Goal: Task Accomplishment & Management: Use online tool/utility

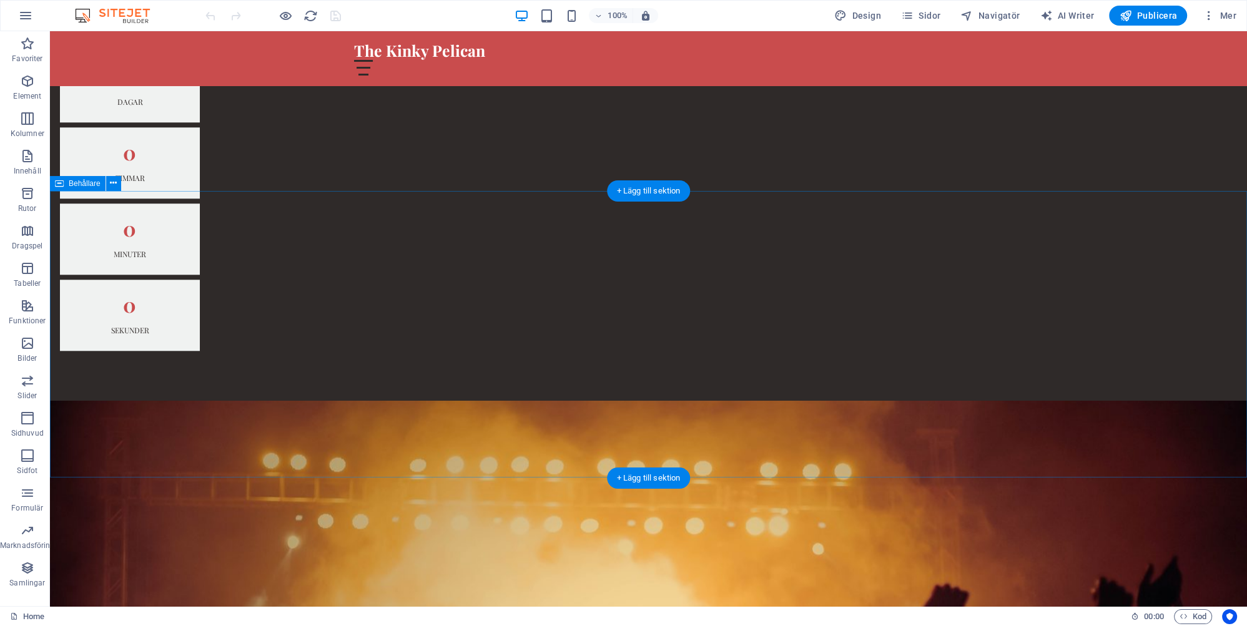
scroll to position [1648, 0]
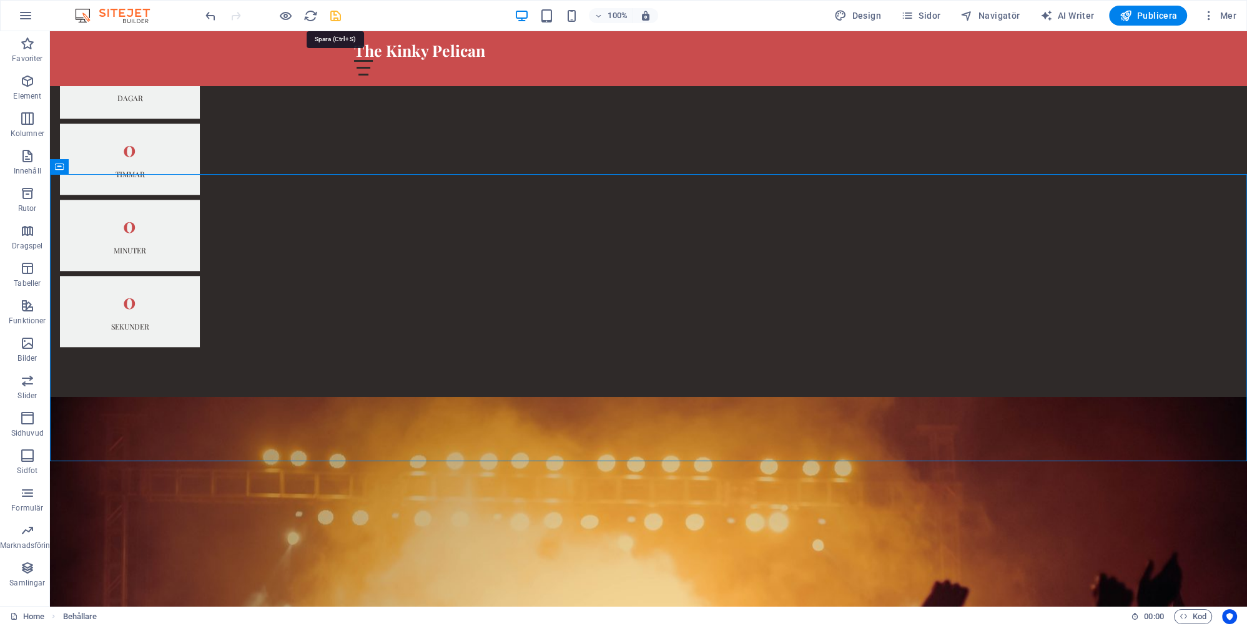
click at [335, 14] on icon "save" at bounding box center [335, 16] width 14 height 14
checkbox input "false"
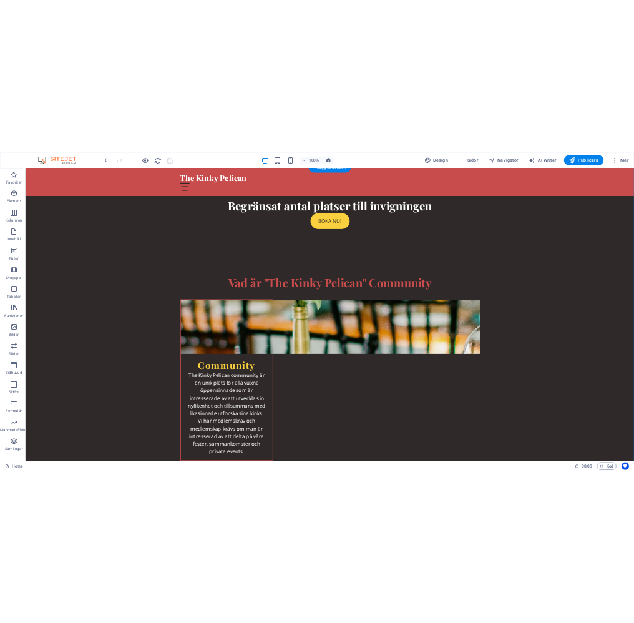
scroll to position [2108, 0]
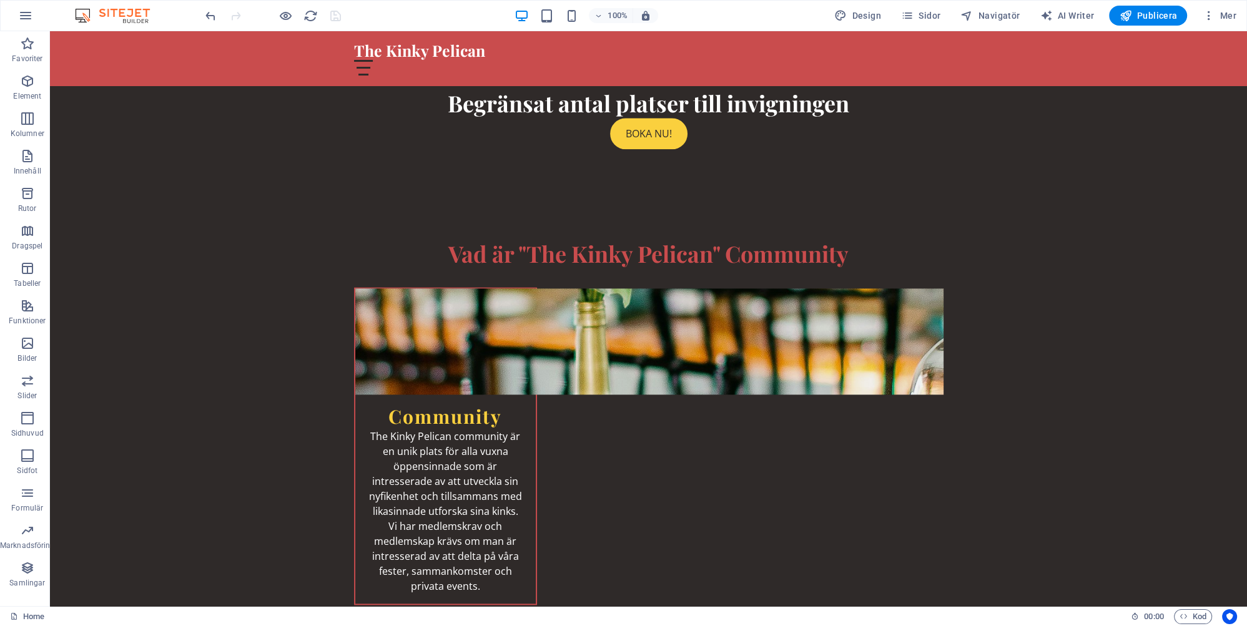
click at [471, 9] on div "100% Design Sidor Navigatör AI Writer Publicera Mer" at bounding box center [722, 16] width 1038 height 20
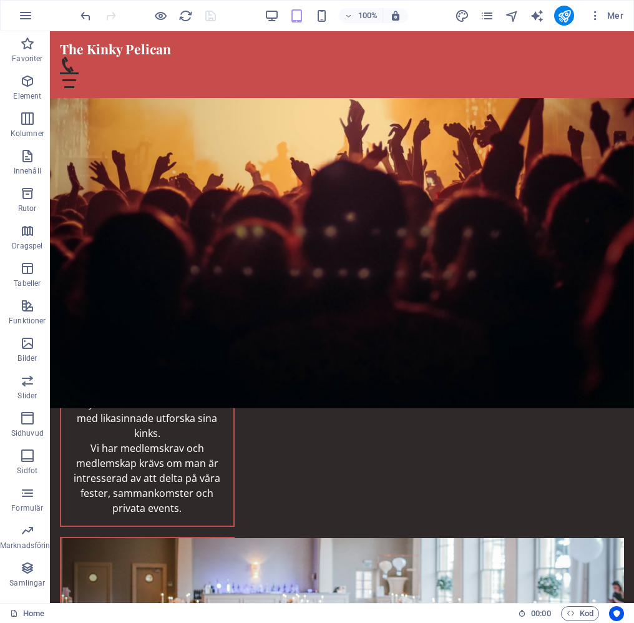
scroll to position [2216, 0]
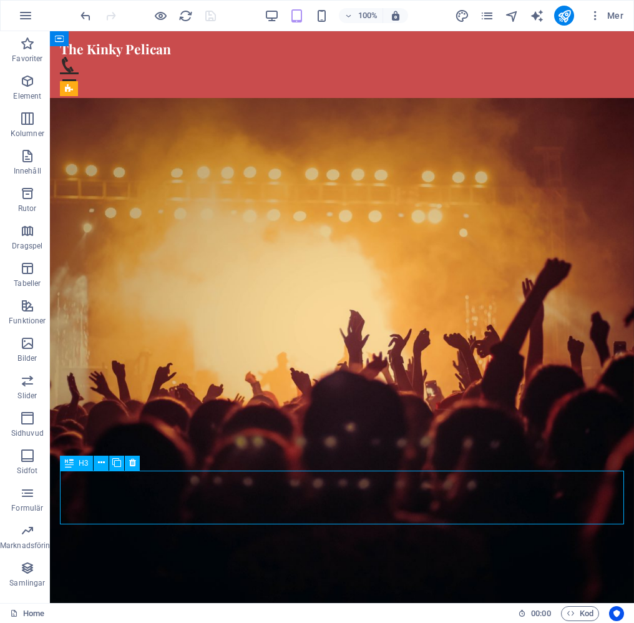
scroll to position [2842, 0]
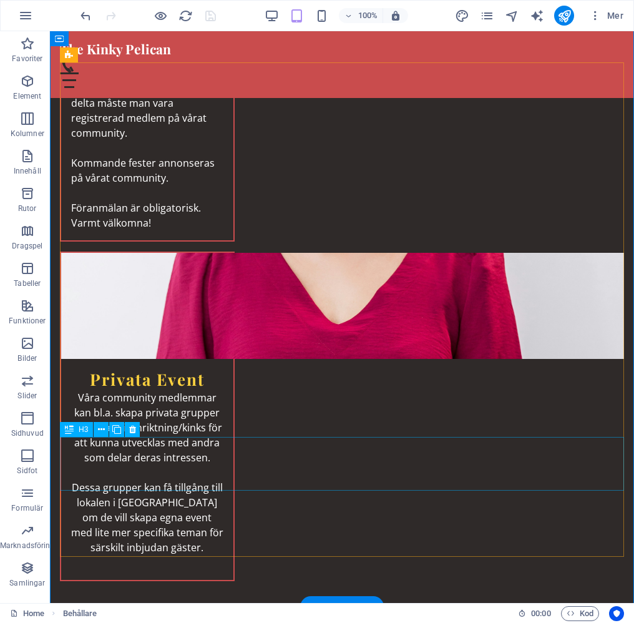
scroll to position [2235, 0]
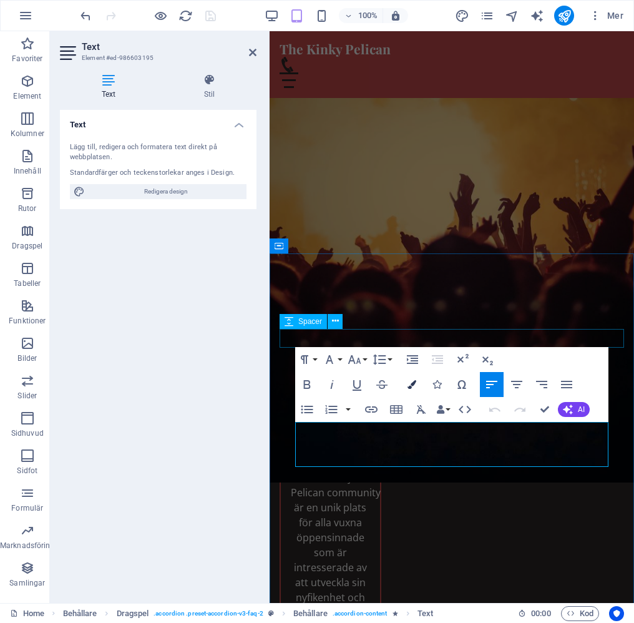
scroll to position [2433, 0]
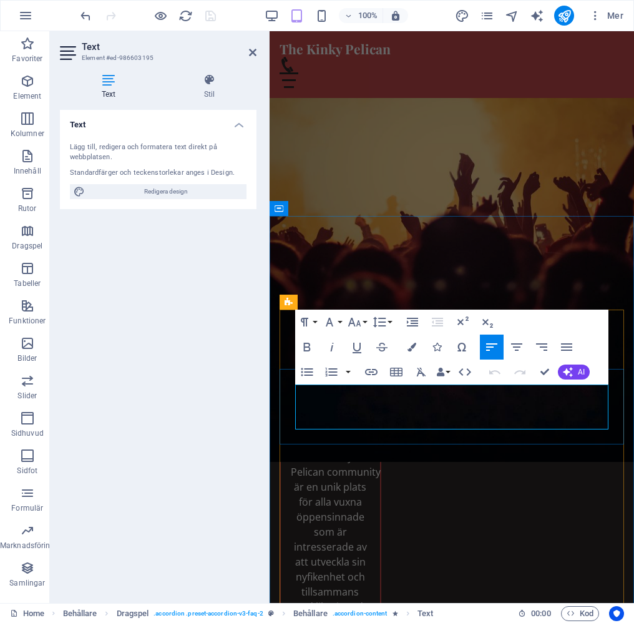
drag, startPoint x: 428, startPoint y: 393, endPoint x: 418, endPoint y: 418, distance: 26.9
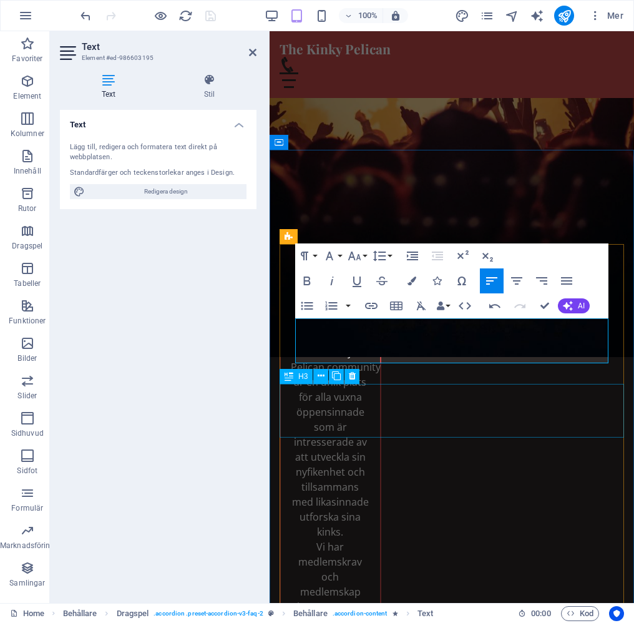
scroll to position [2564, 0]
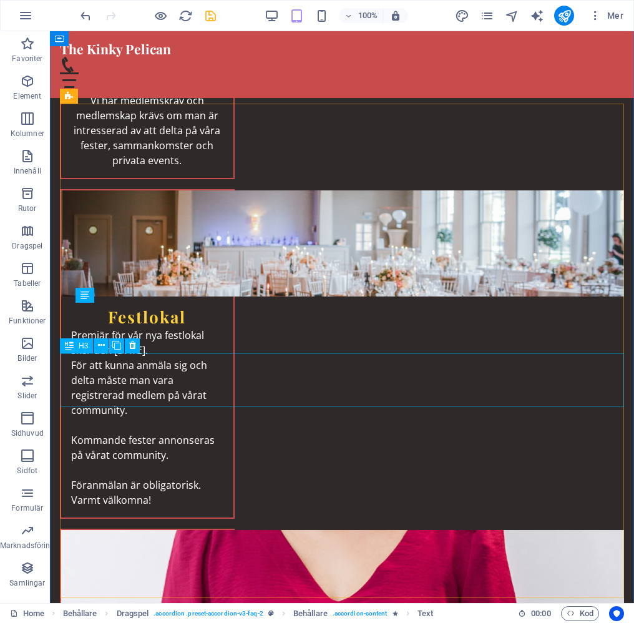
scroll to position [2224, 0]
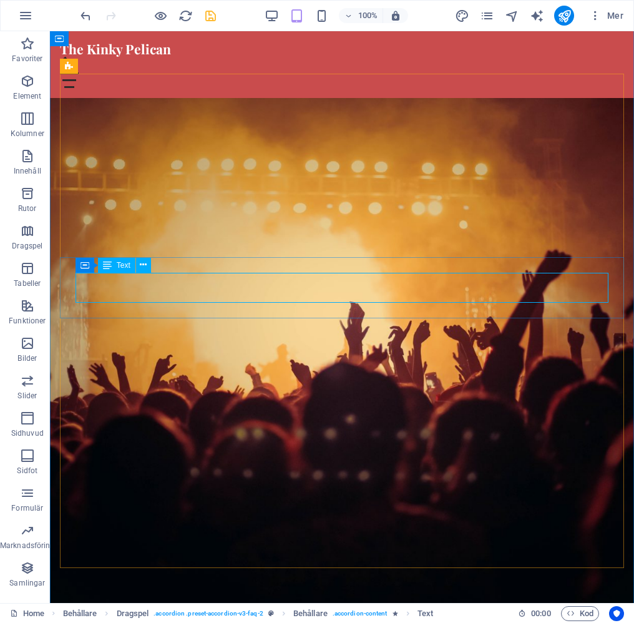
scroll to position [2609, 0]
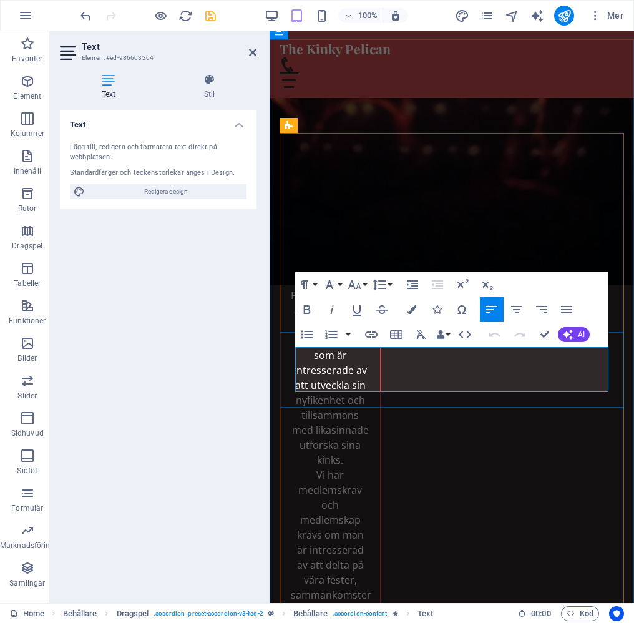
drag, startPoint x: 381, startPoint y: 355, endPoint x: 399, endPoint y: 371, distance: 23.9
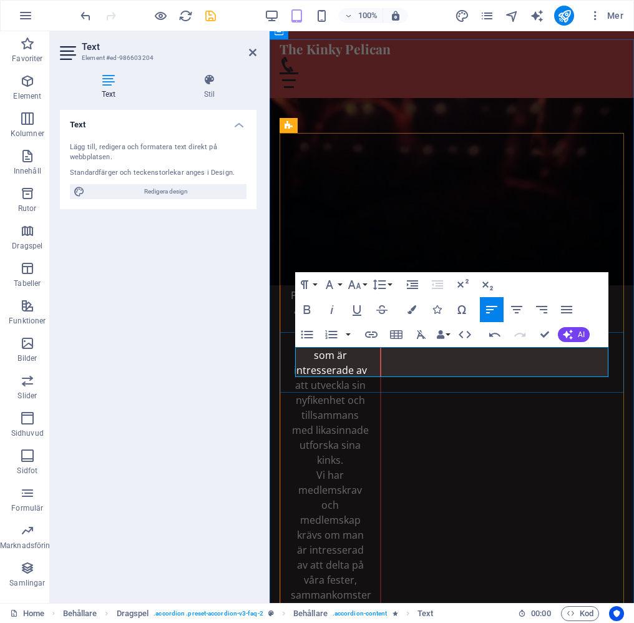
drag, startPoint x: 413, startPoint y: 370, endPoint x: 428, endPoint y: 378, distance: 17.0
drag, startPoint x: 507, startPoint y: 356, endPoint x: 559, endPoint y: 355, distance: 52.4
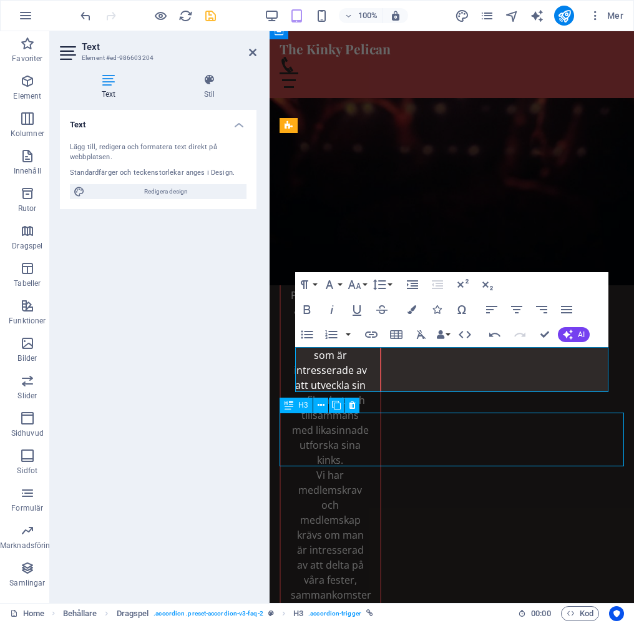
scroll to position [2287, 0]
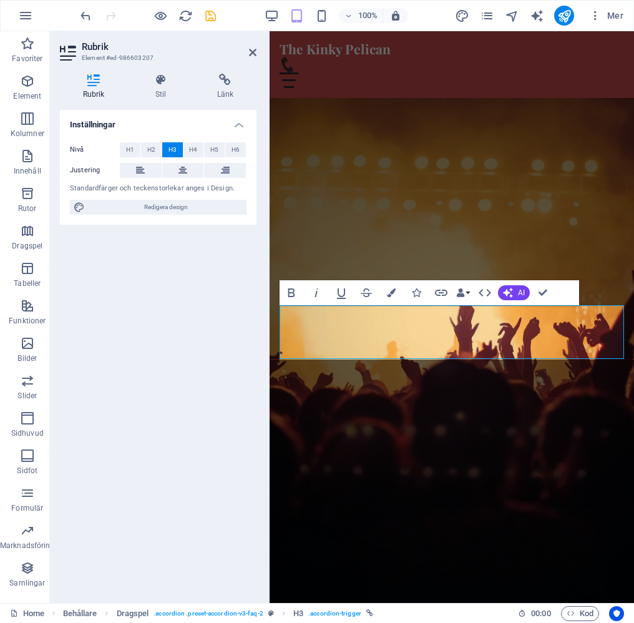
scroll to position [2717, 0]
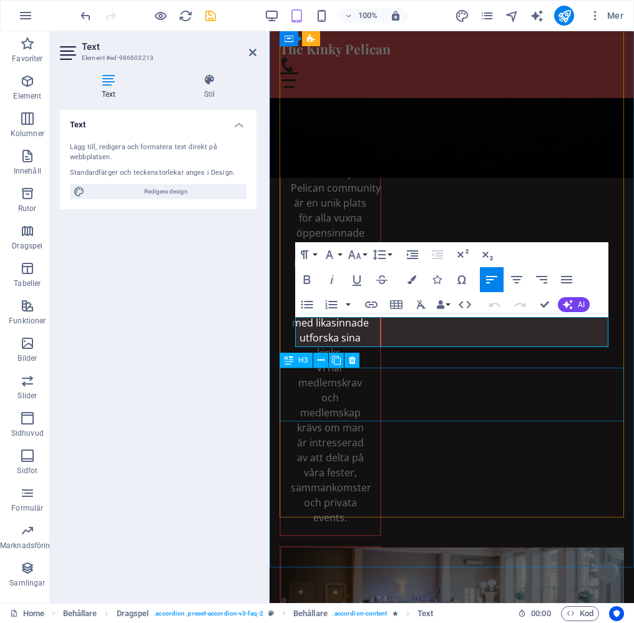
scroll to position [2779, 0]
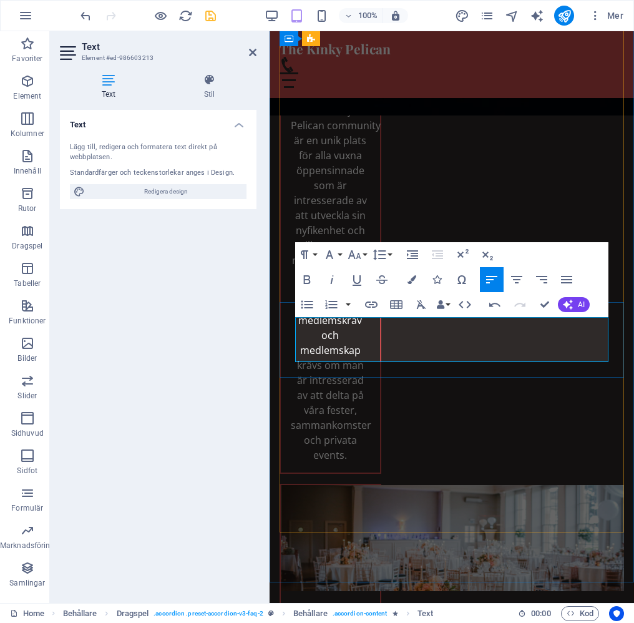
drag, startPoint x: 345, startPoint y: 340, endPoint x: 363, endPoint y: 352, distance: 22.0
drag, startPoint x: 418, startPoint y: 348, endPoint x: 333, endPoint y: 353, distance: 85.0
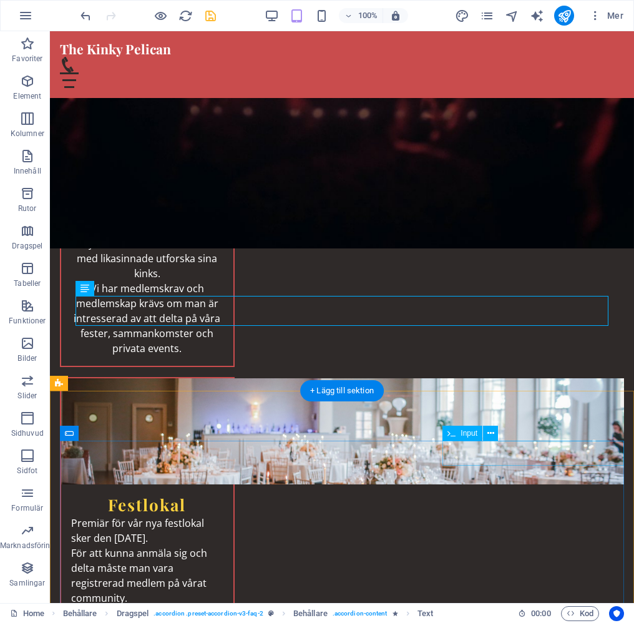
scroll to position [2334, 0]
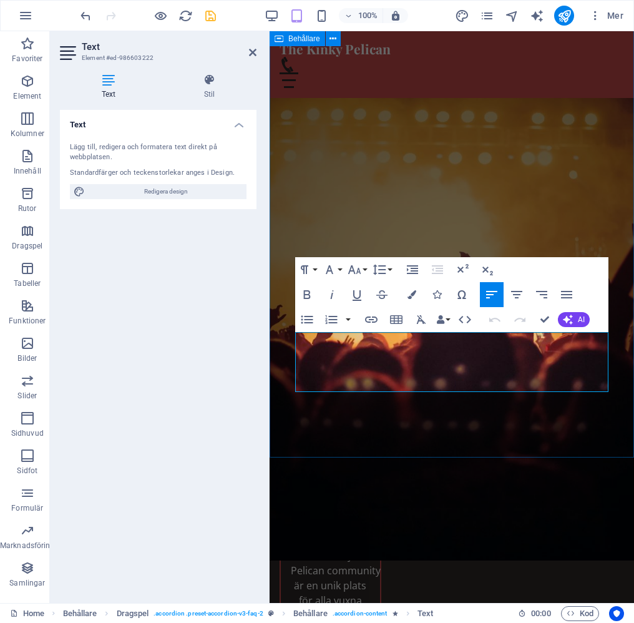
scroll to position [2904, 0]
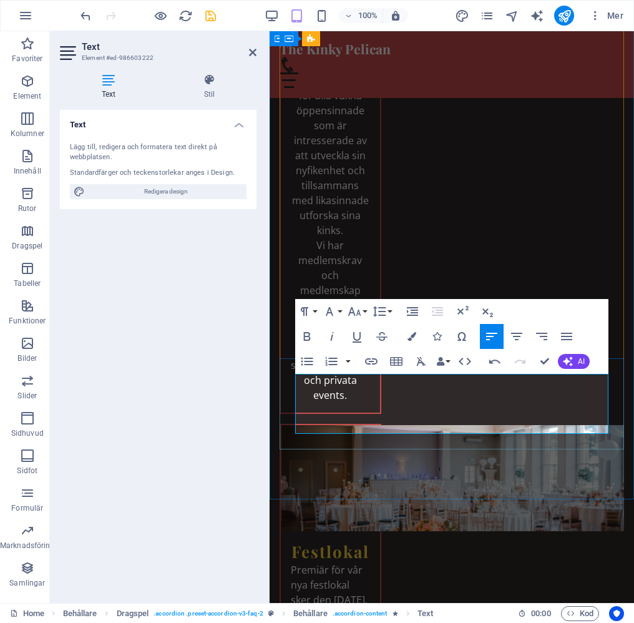
scroll to position [2839, 0]
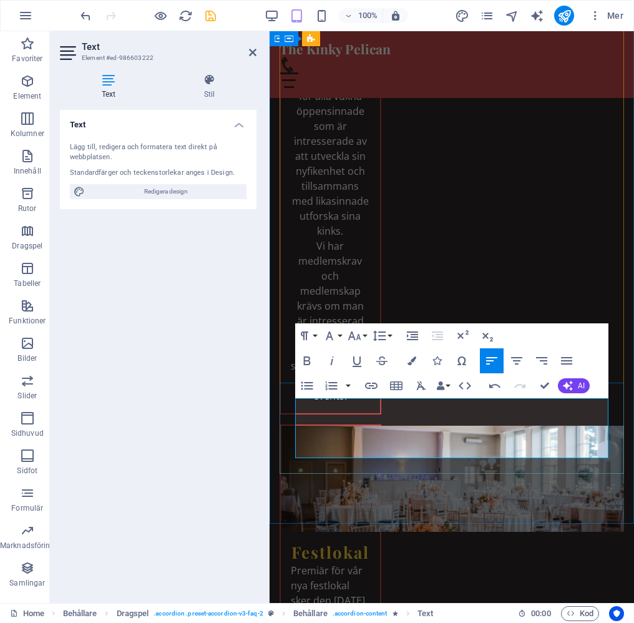
drag, startPoint x: 451, startPoint y: 421, endPoint x: 486, endPoint y: 447, distance: 44.2
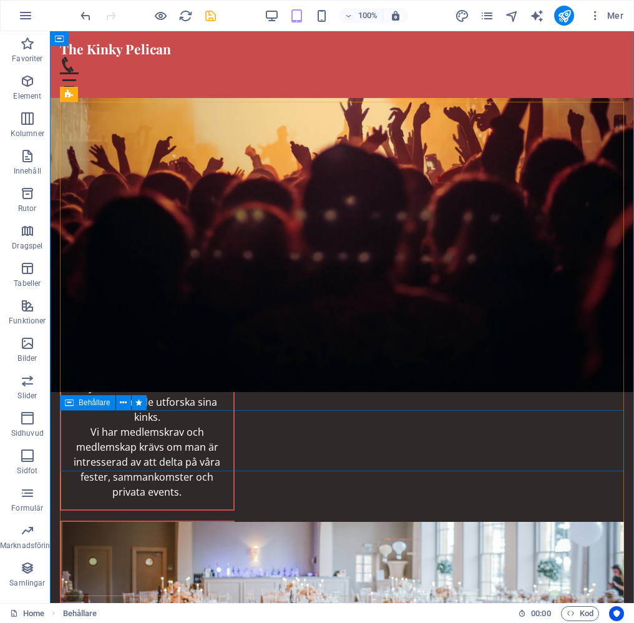
scroll to position [2235, 0]
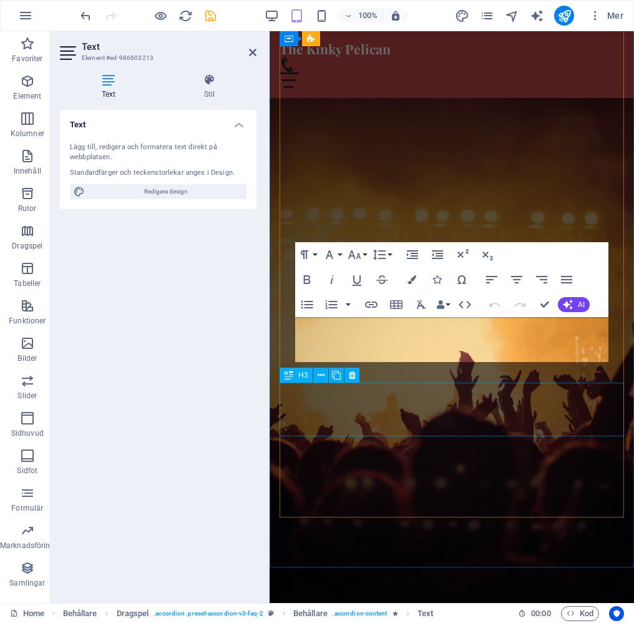
scroll to position [2764, 0]
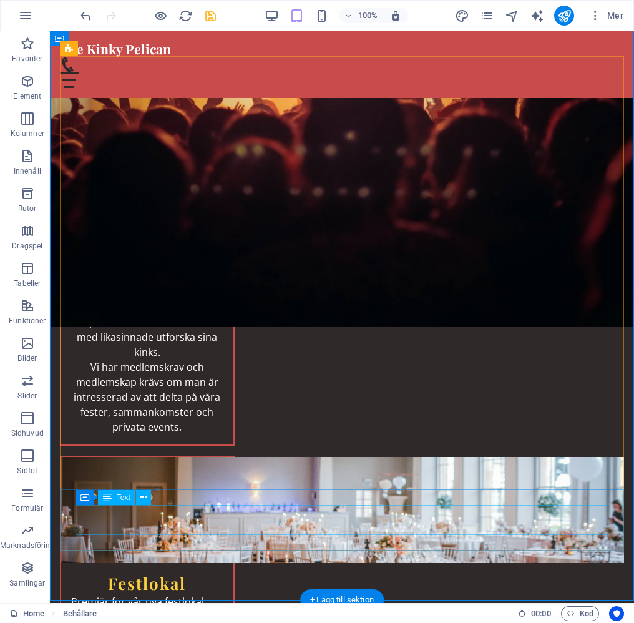
scroll to position [2301, 0]
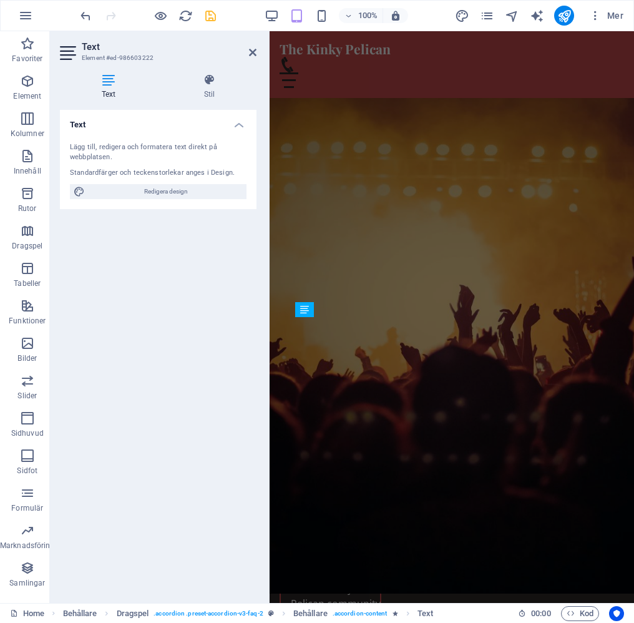
scroll to position [2889, 0]
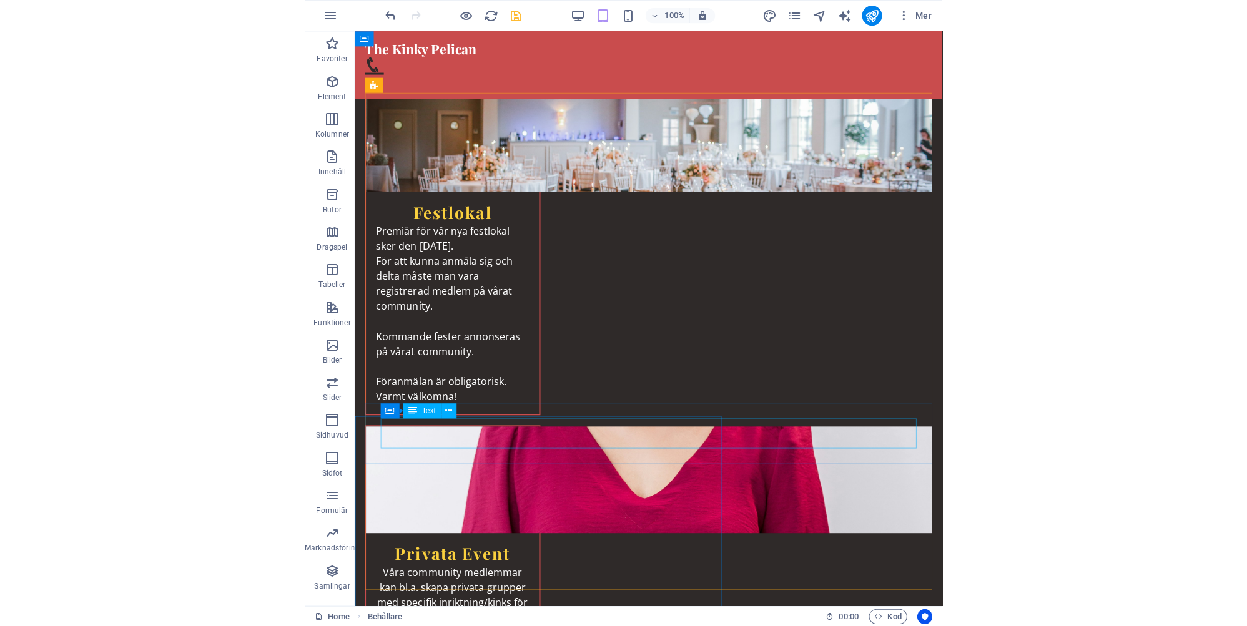
scroll to position [2235, 0]
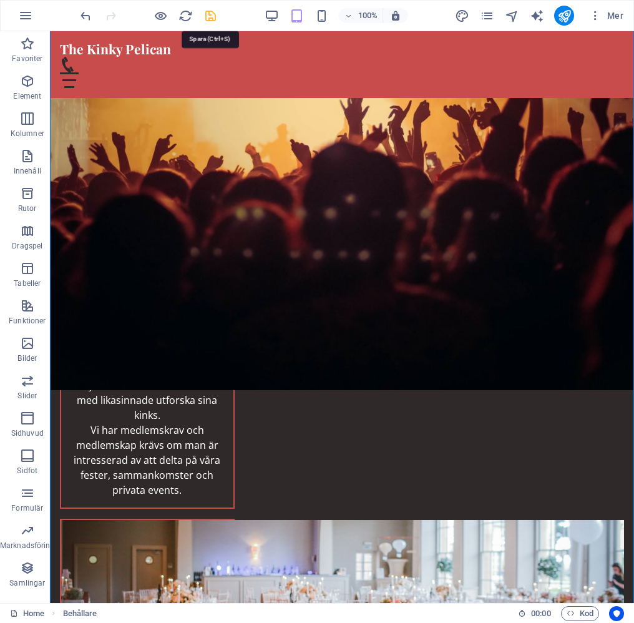
click at [212, 12] on icon "save" at bounding box center [211, 16] width 14 height 14
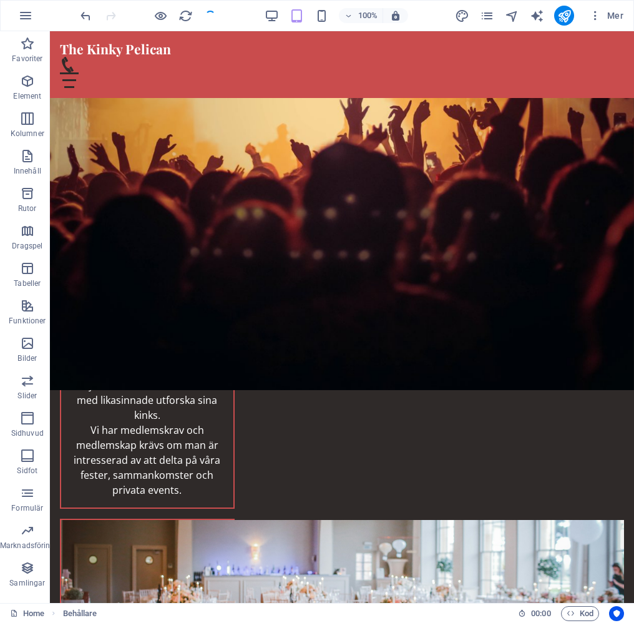
checkbox input "false"
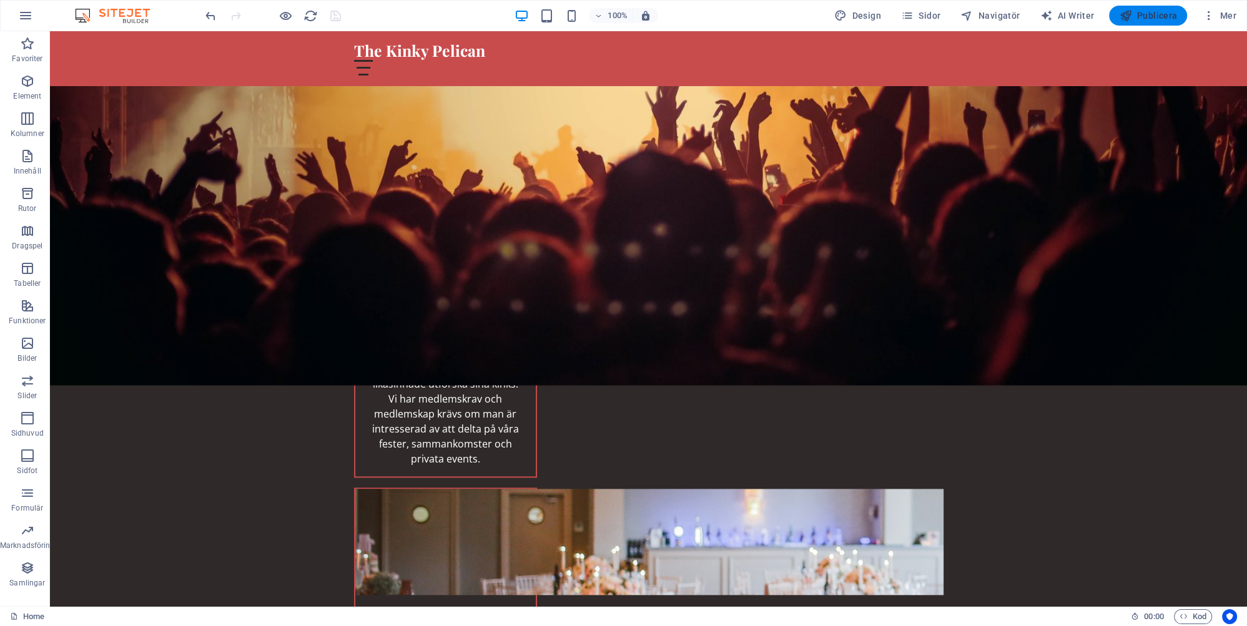
click at [1142, 12] on span "Publicera" at bounding box center [1148, 15] width 58 height 12
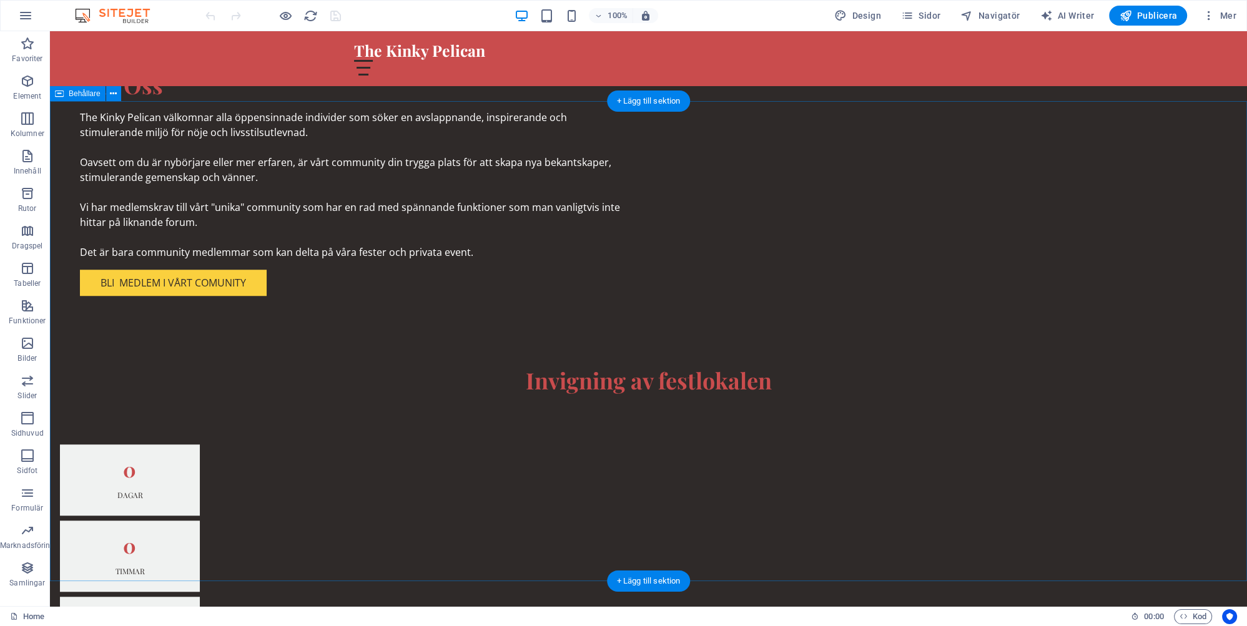
scroll to position [1252, 0]
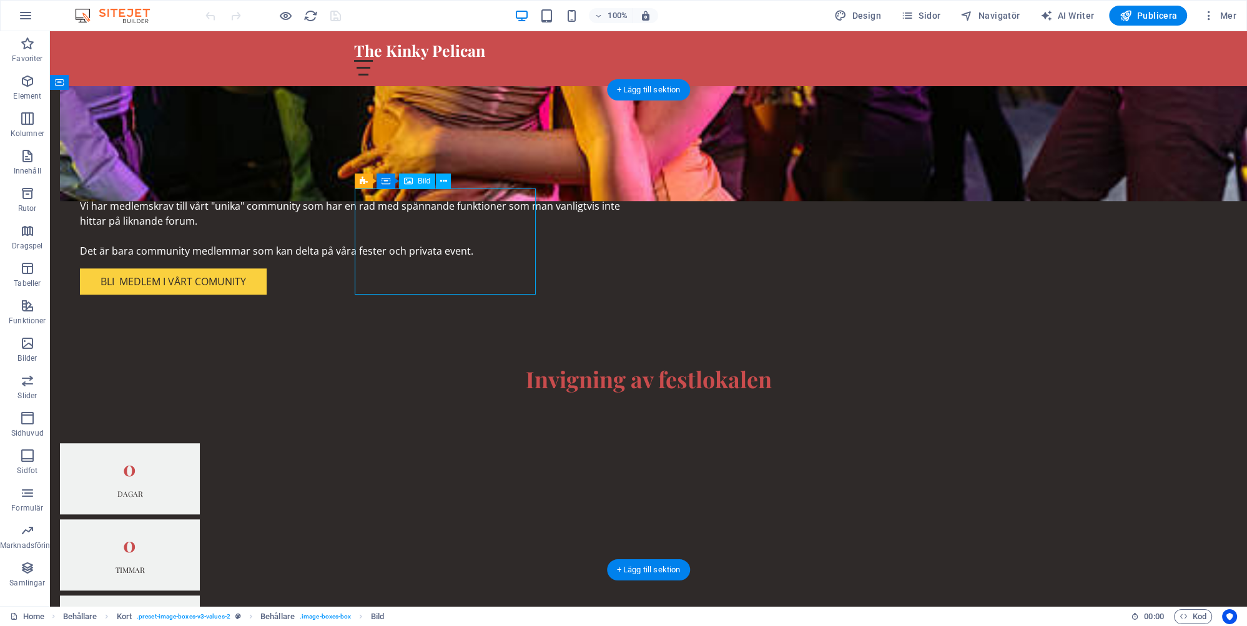
select select "vw"
select select "px"
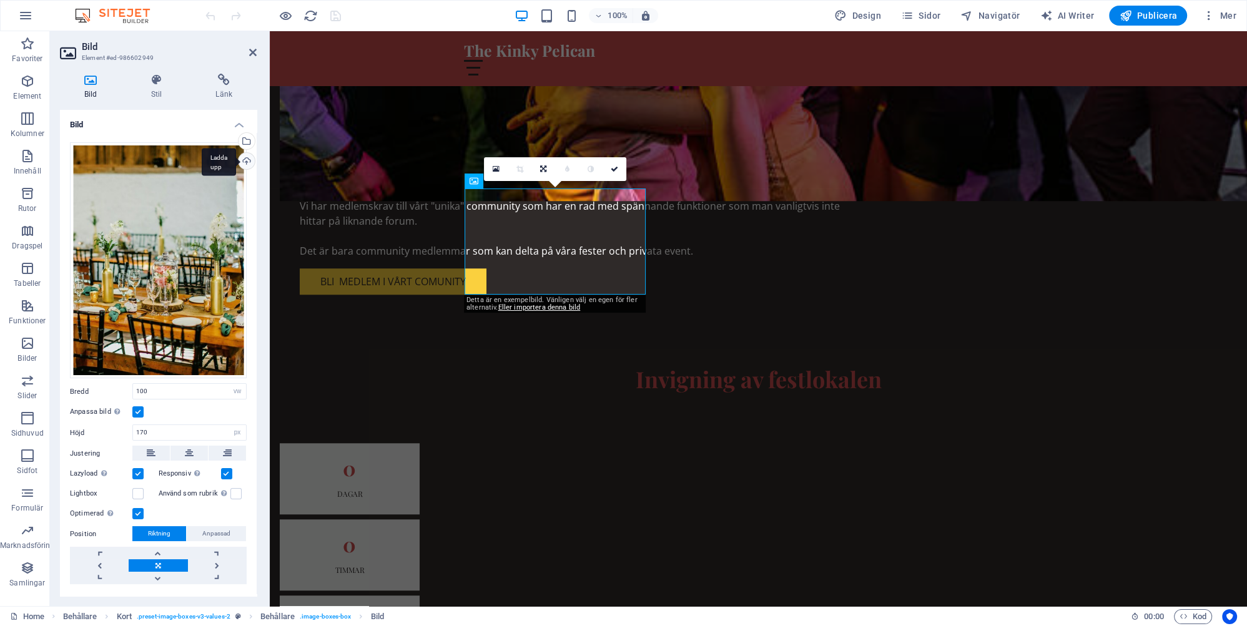
click at [246, 161] on div "Ladda upp" at bounding box center [245, 162] width 19 height 19
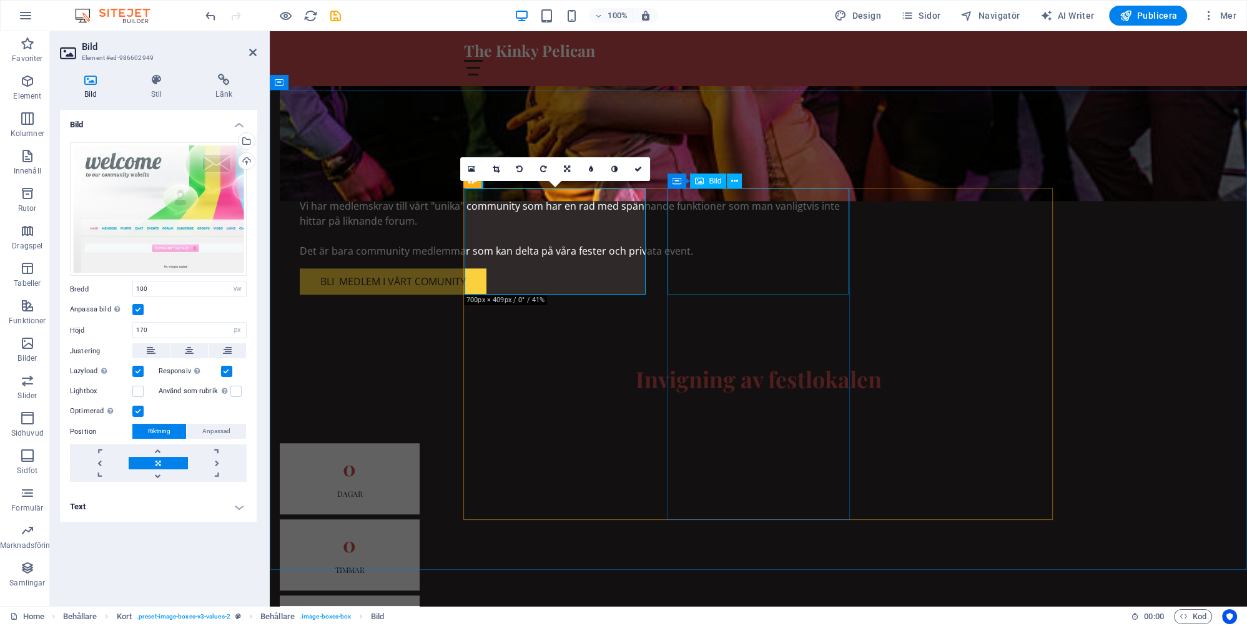
select select "vw"
select select "px"
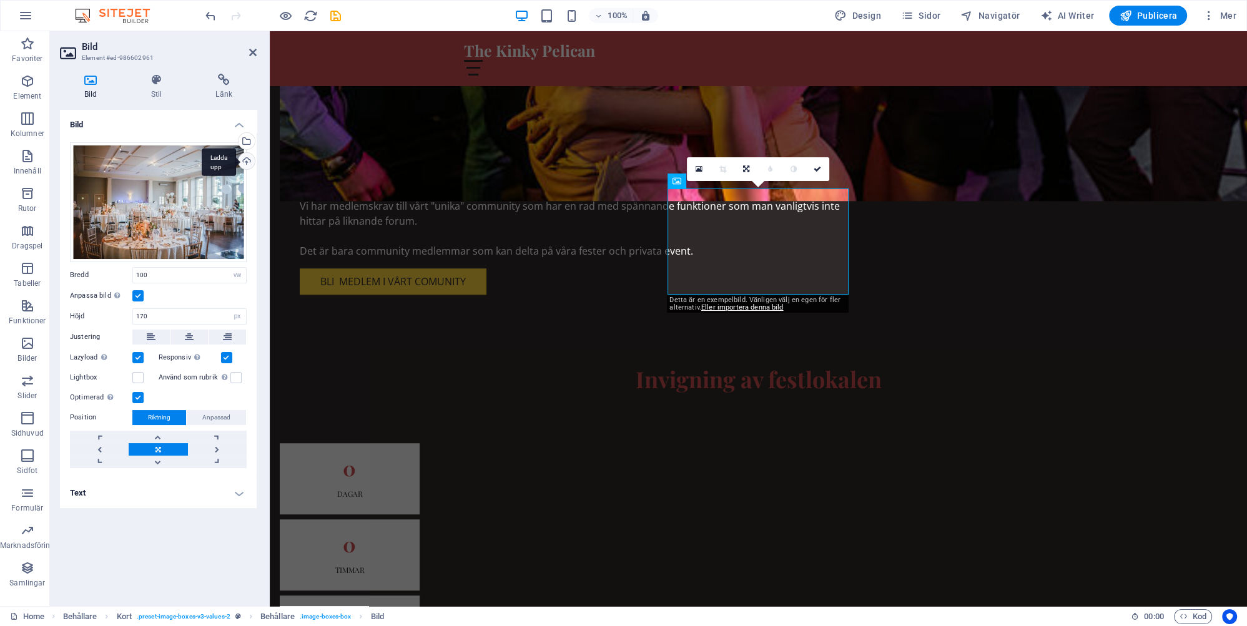
click at [247, 160] on div "Ladda upp" at bounding box center [245, 162] width 19 height 19
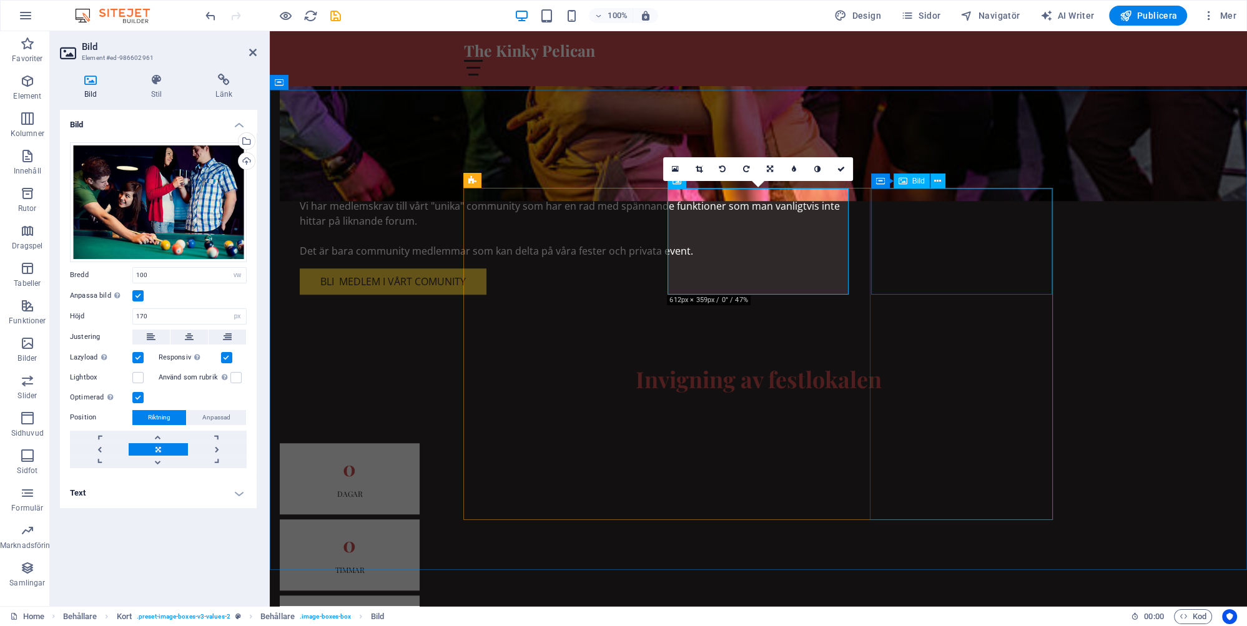
select select "vw"
select select "px"
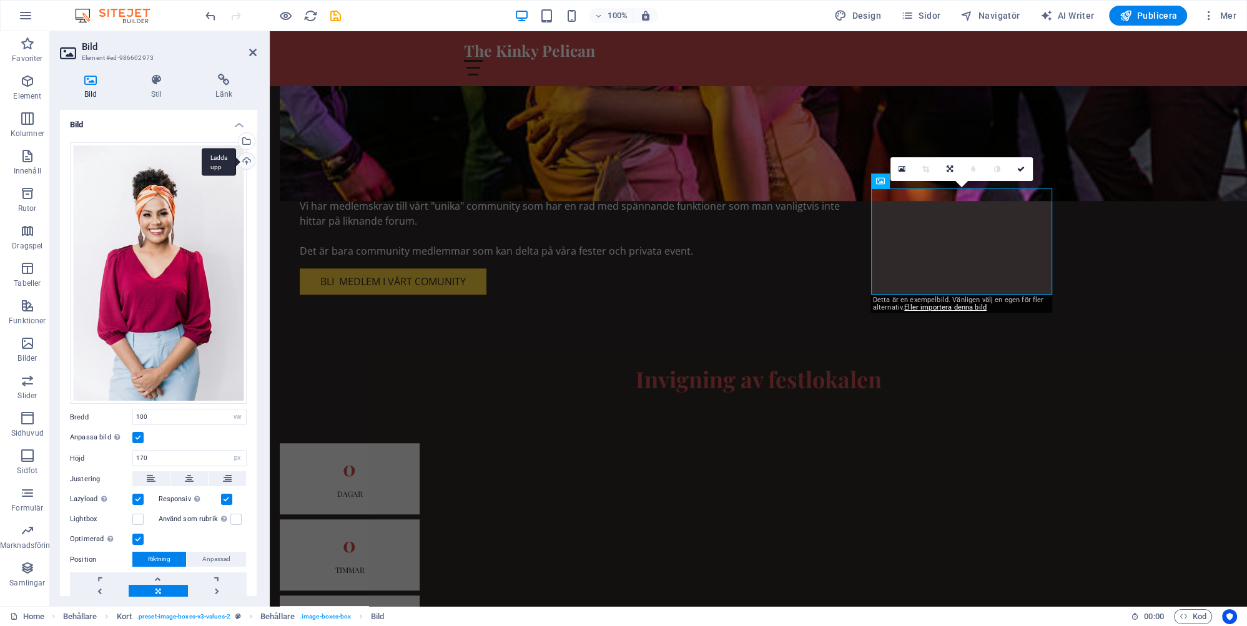
click at [245, 159] on div "Ladda upp" at bounding box center [245, 162] width 19 height 19
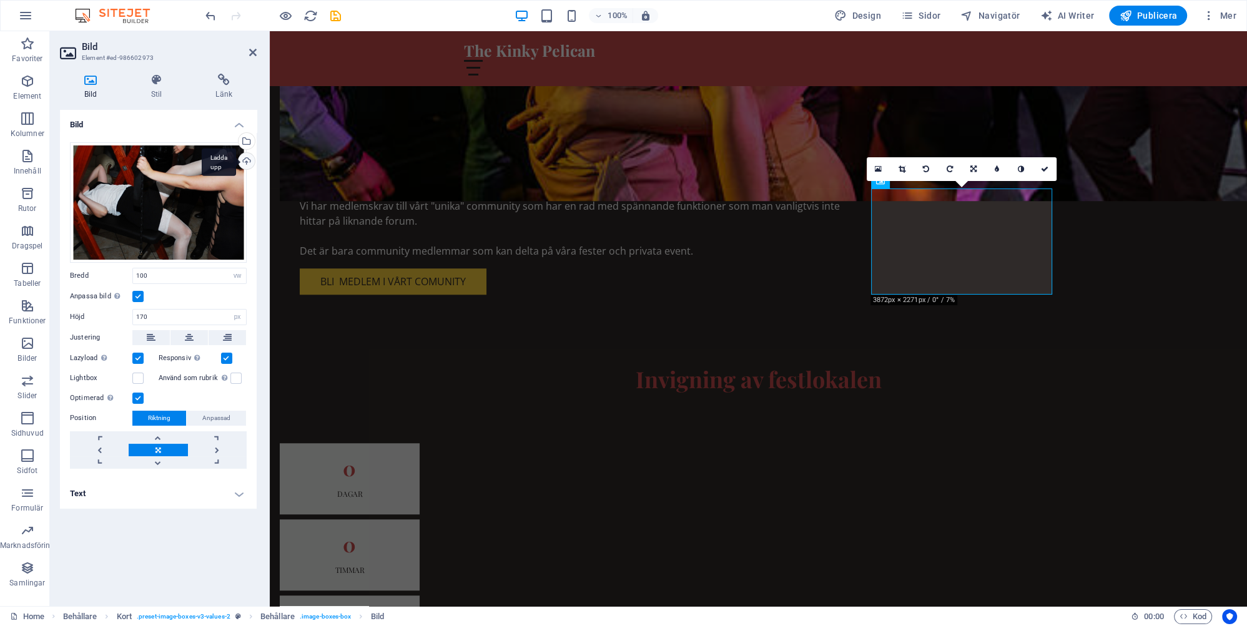
click at [248, 161] on div "Ladda upp" at bounding box center [245, 162] width 19 height 19
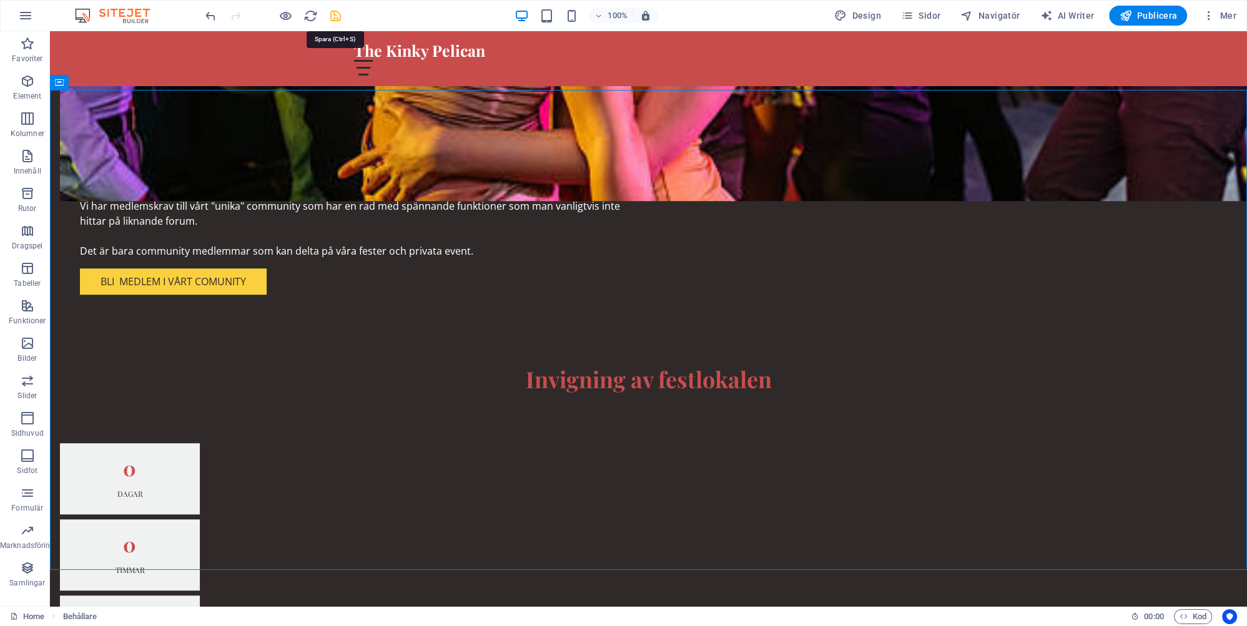
click at [336, 11] on icon "save" at bounding box center [335, 16] width 14 height 14
checkbox input "false"
click at [1162, 14] on span "Publicera" at bounding box center [1148, 15] width 58 height 12
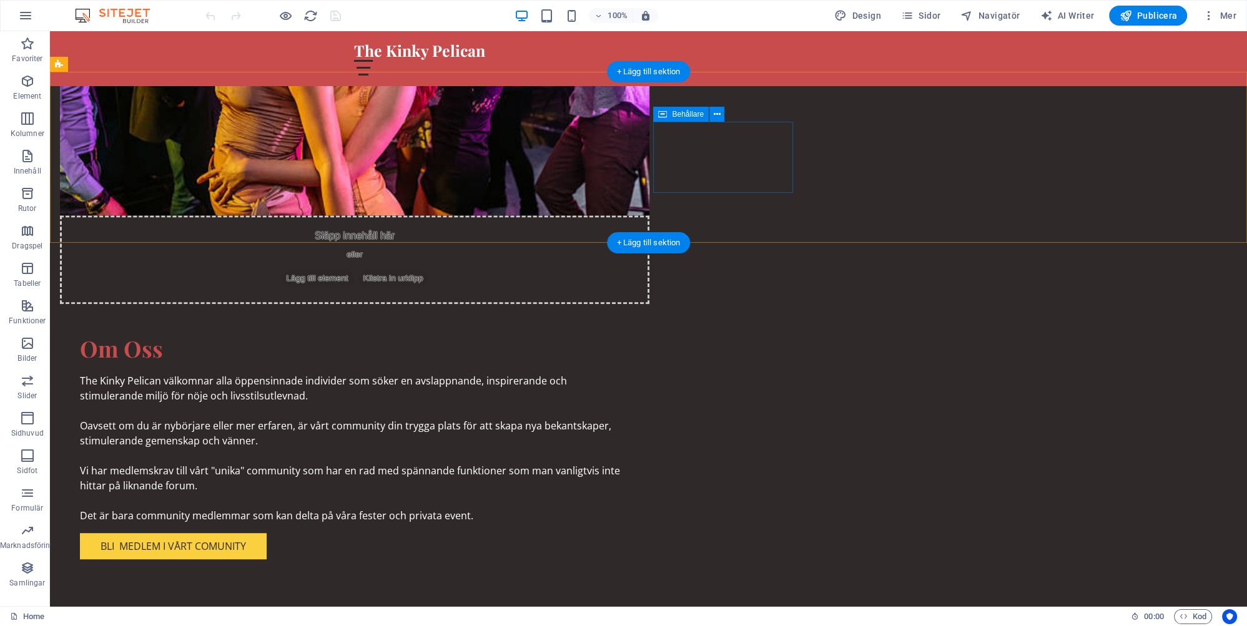
scroll to position [989, 0]
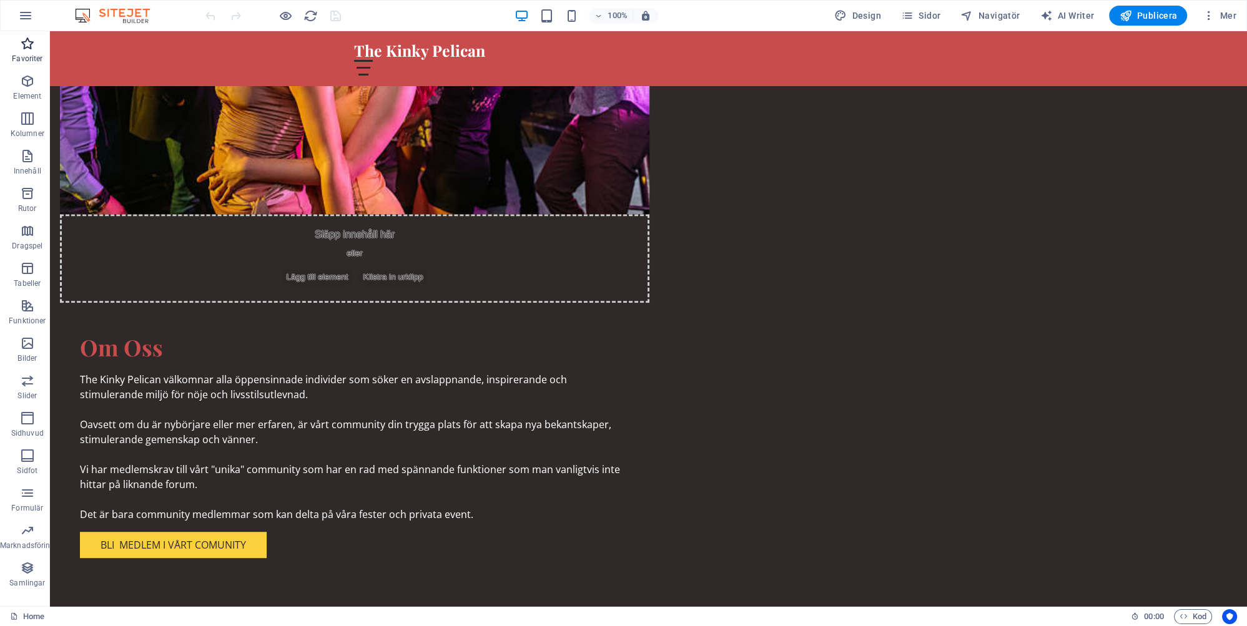
click at [26, 47] on icon "button" at bounding box center [27, 43] width 15 height 15
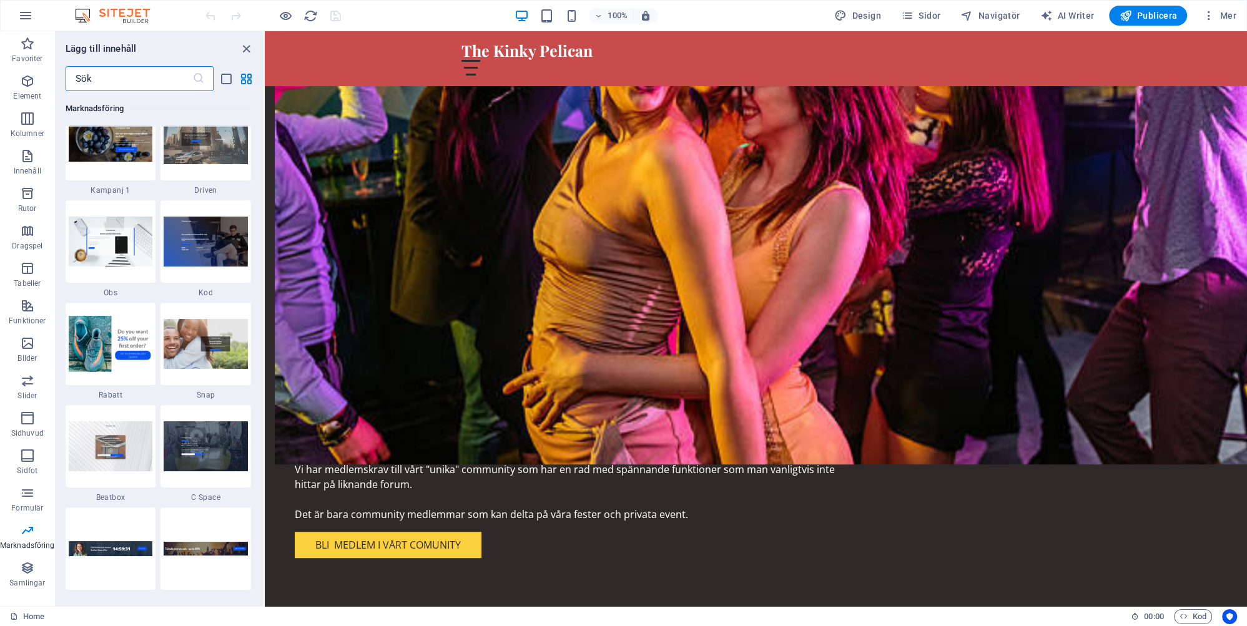
scroll to position [10817, 0]
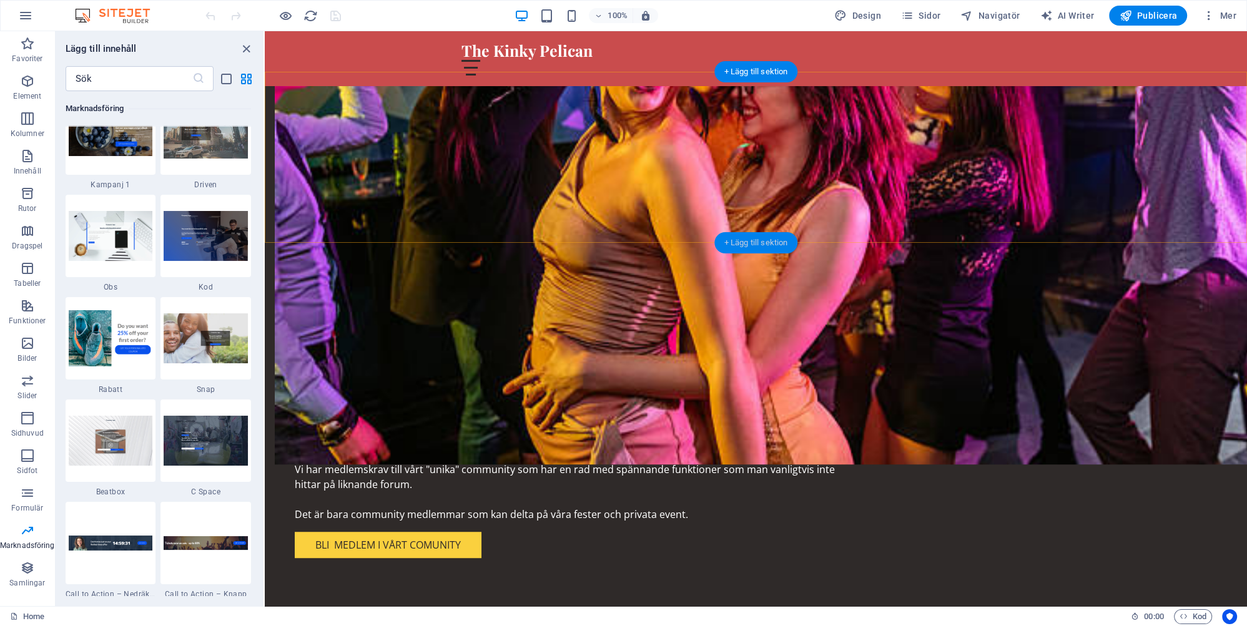
click at [750, 238] on div "+ Lägg till sektion" at bounding box center [756, 242] width 84 height 21
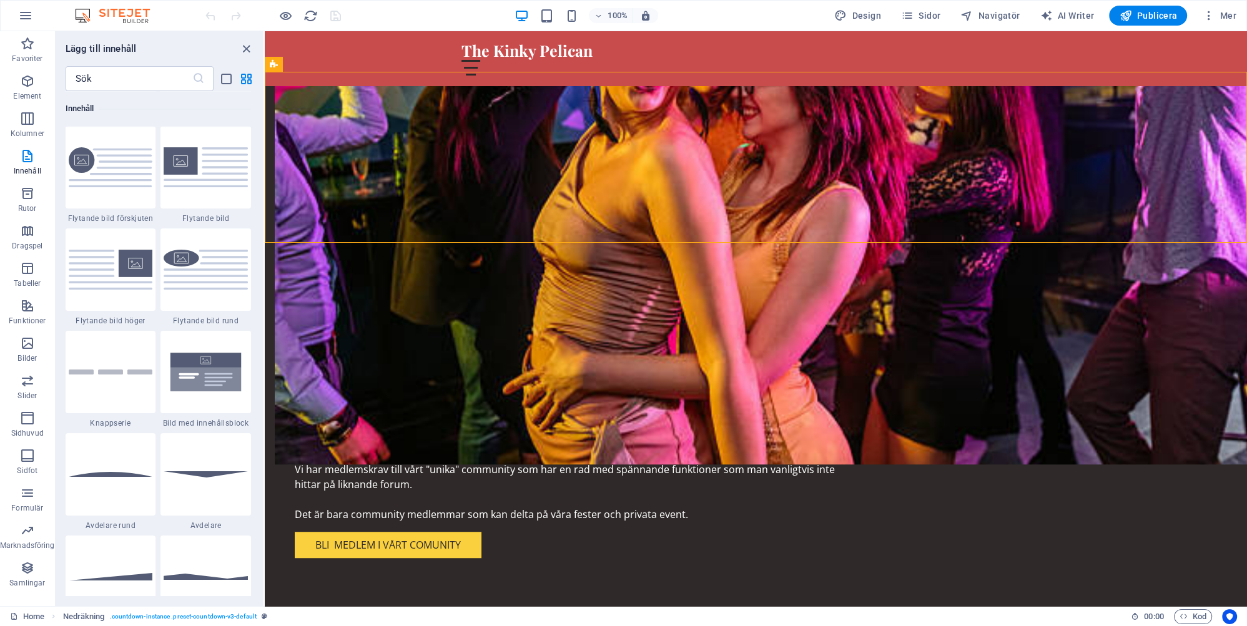
scroll to position [2810, 0]
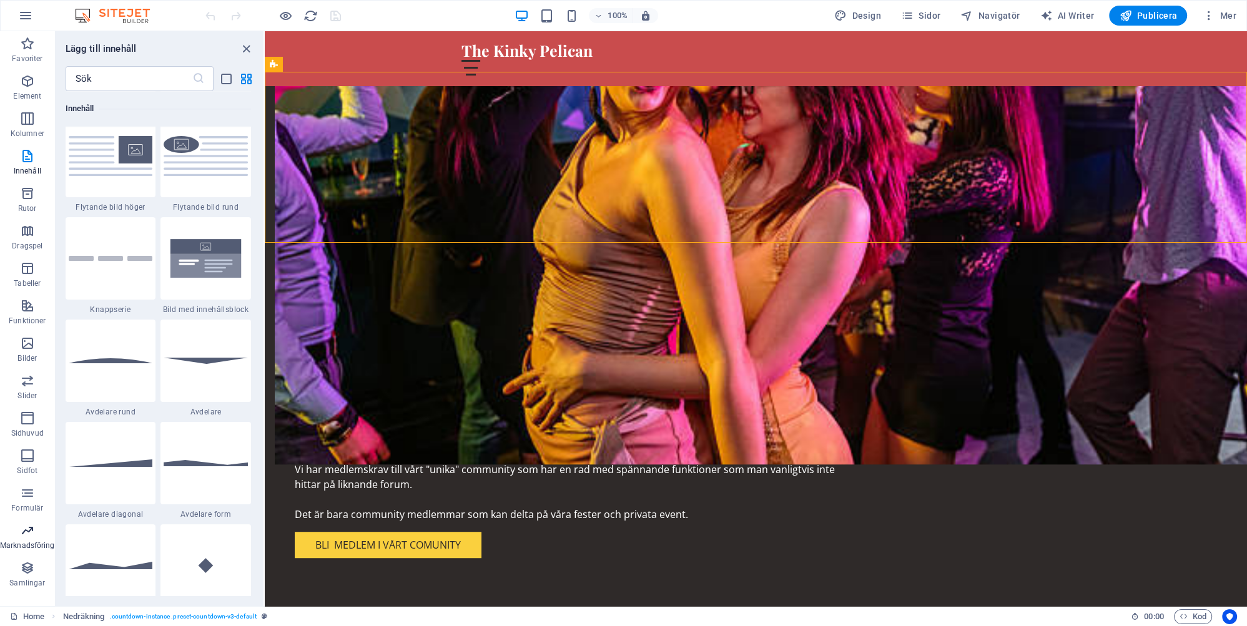
click at [29, 533] on icon "button" at bounding box center [27, 530] width 15 height 15
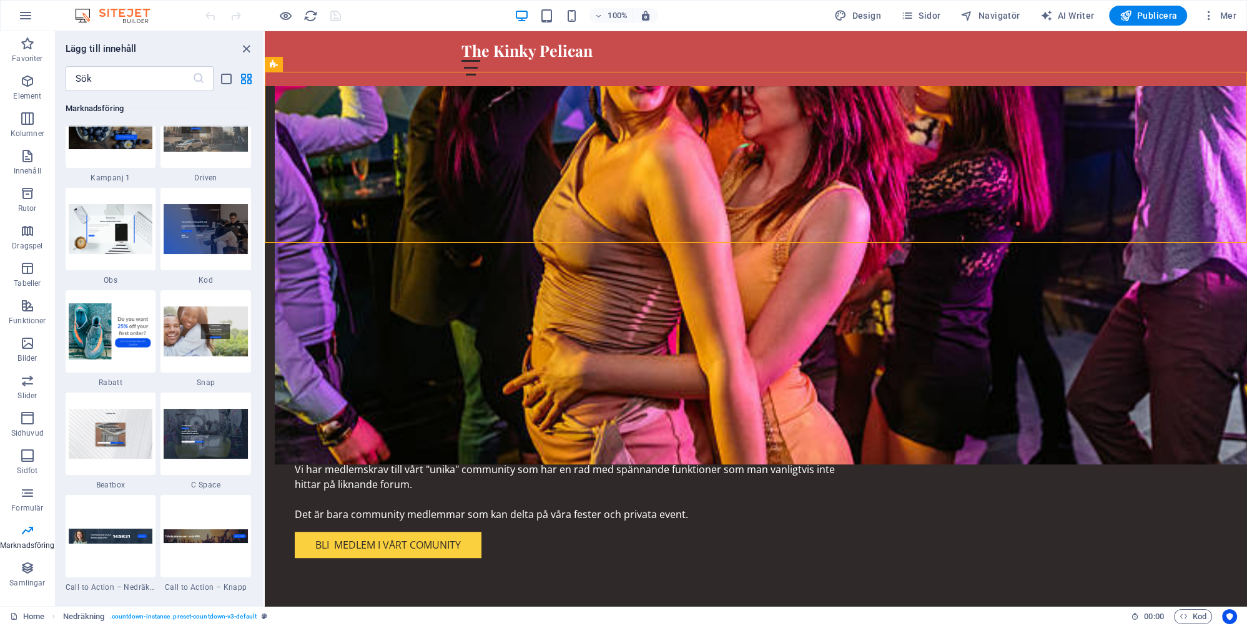
scroll to position [10852, 0]
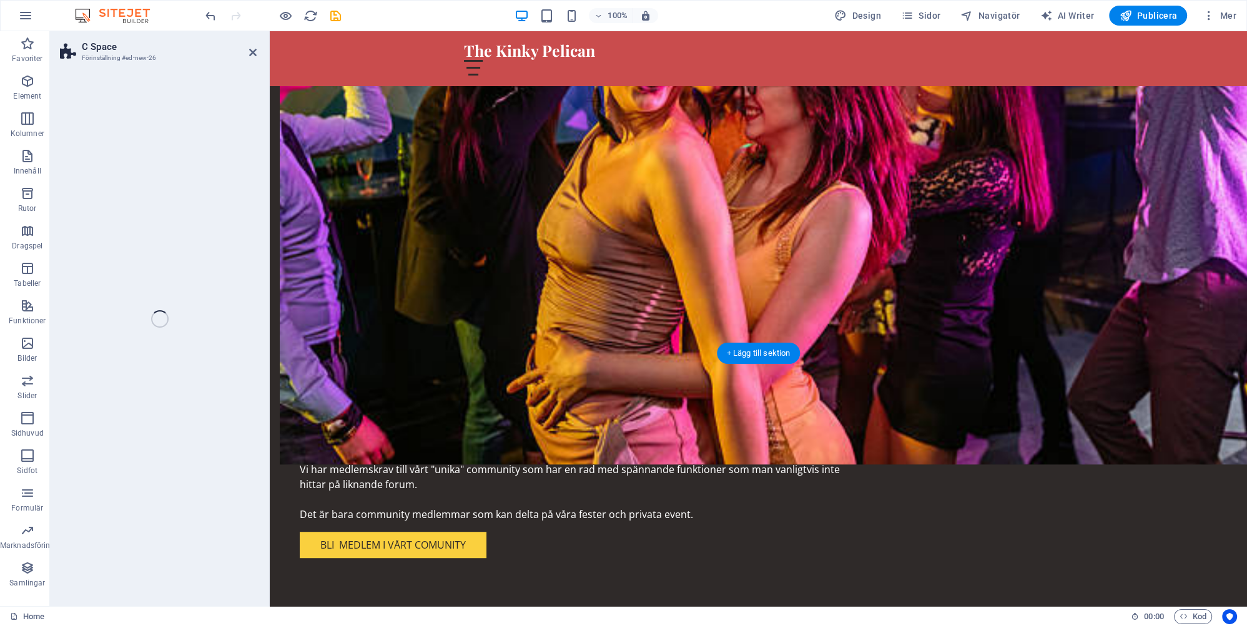
select select "%"
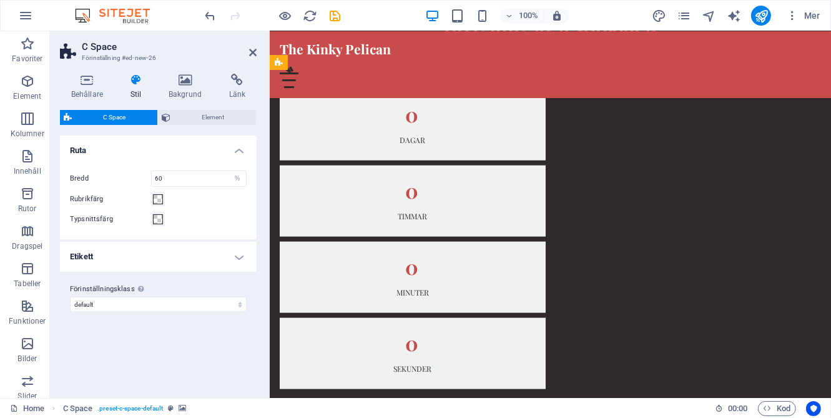
scroll to position [989, 0]
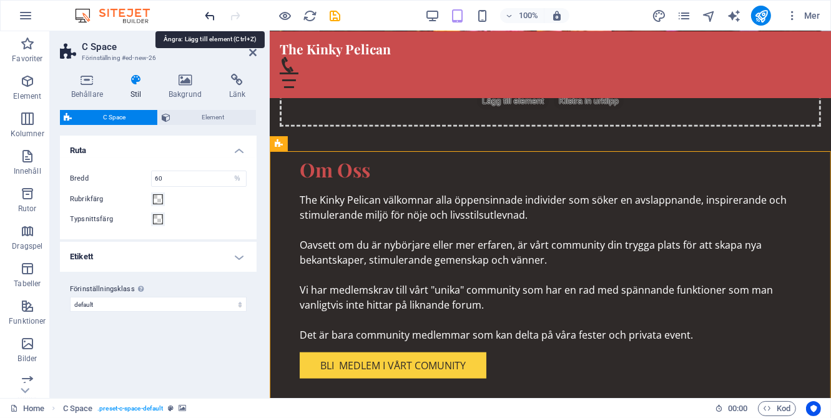
click at [209, 12] on icon "undo" at bounding box center [211, 16] width 14 height 14
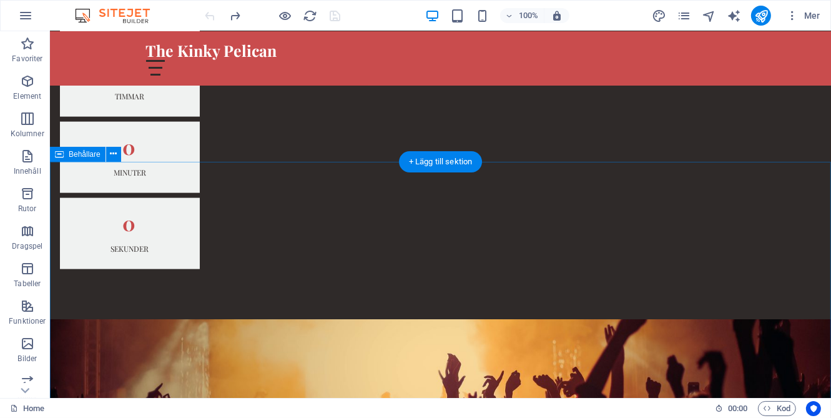
scroll to position [1591, 0]
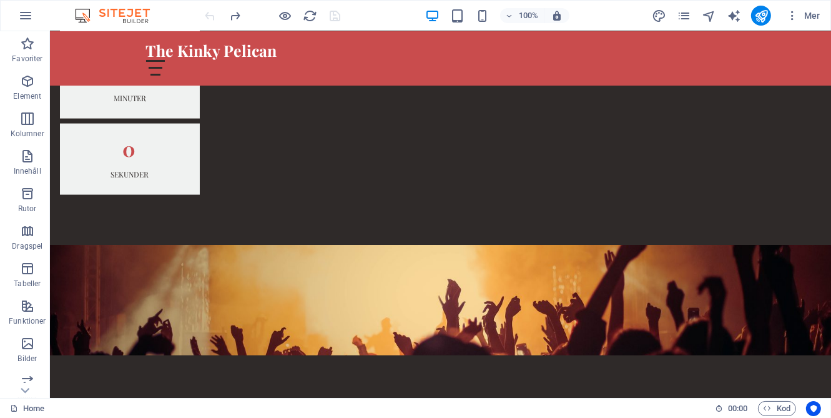
click at [381, 15] on div "100% Mer" at bounding box center [514, 16] width 622 height 20
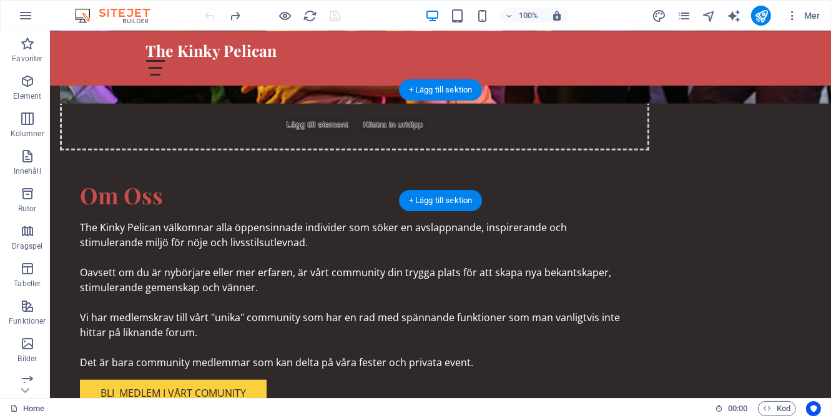
scroll to position [800, 0]
